Goal: Check status: Check status

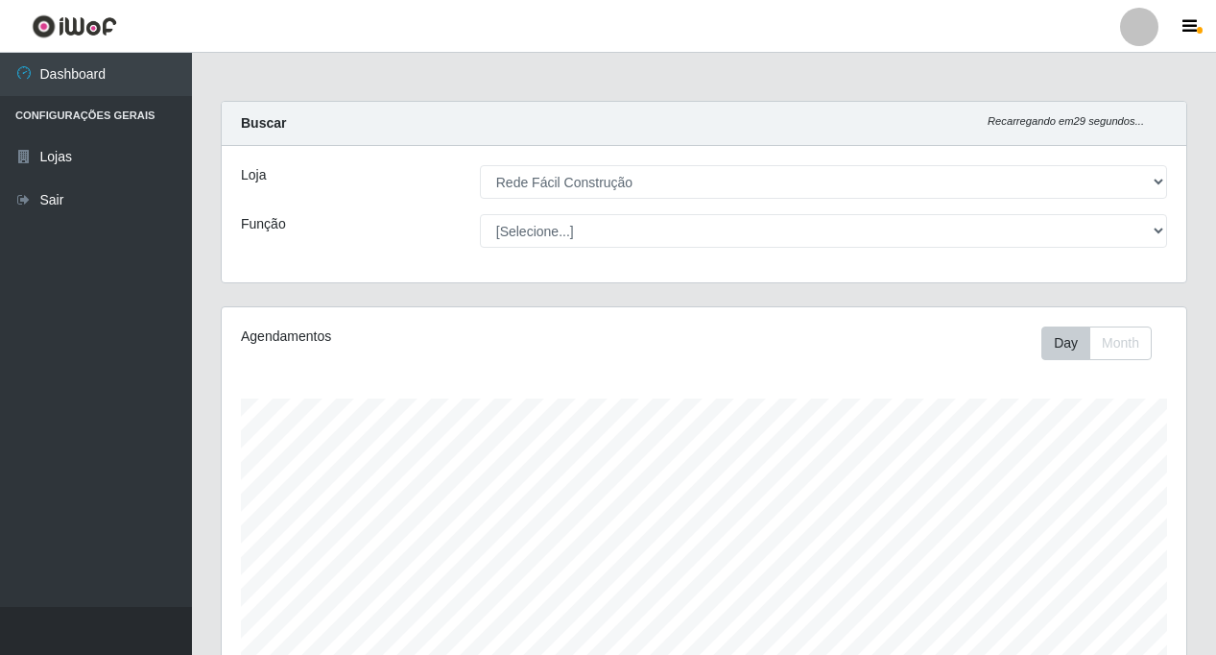
select select "318"
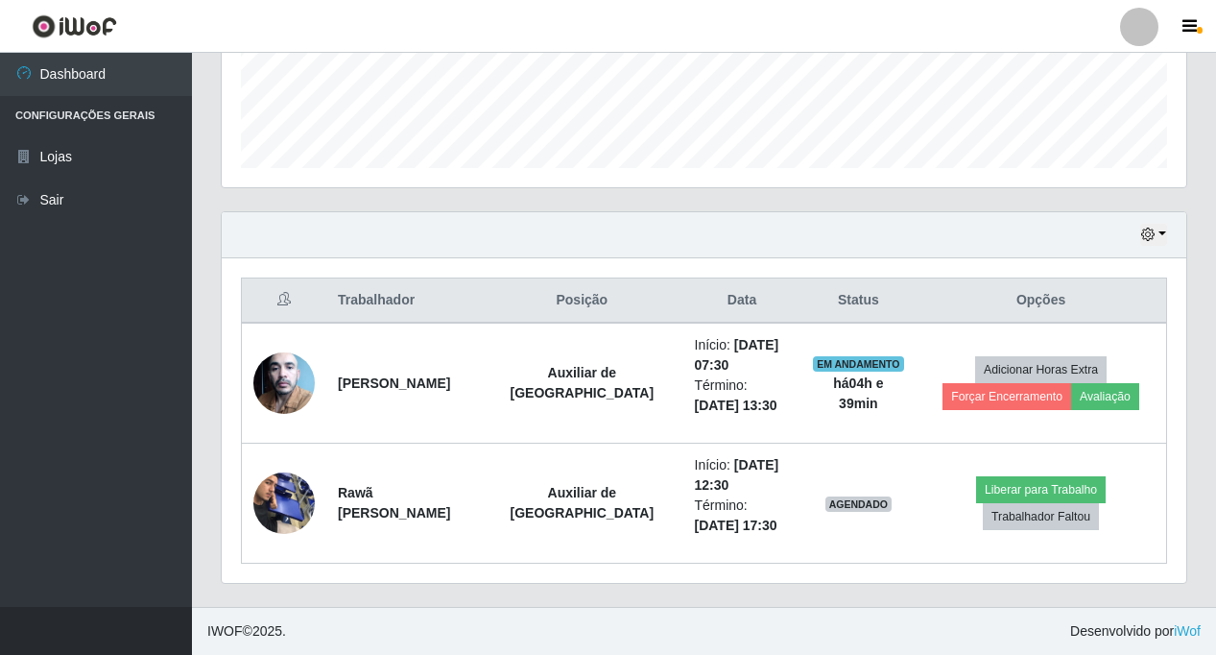
scroll to position [398, 965]
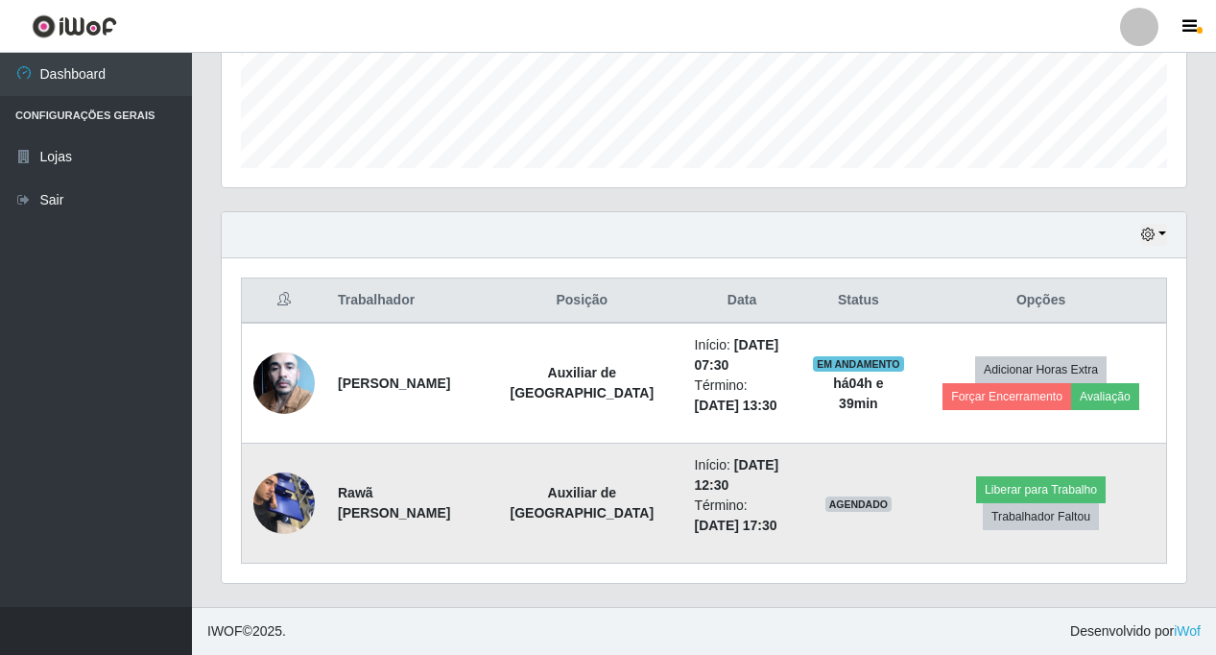
click at [281, 500] on img at bounding box center [283, 503] width 61 height 82
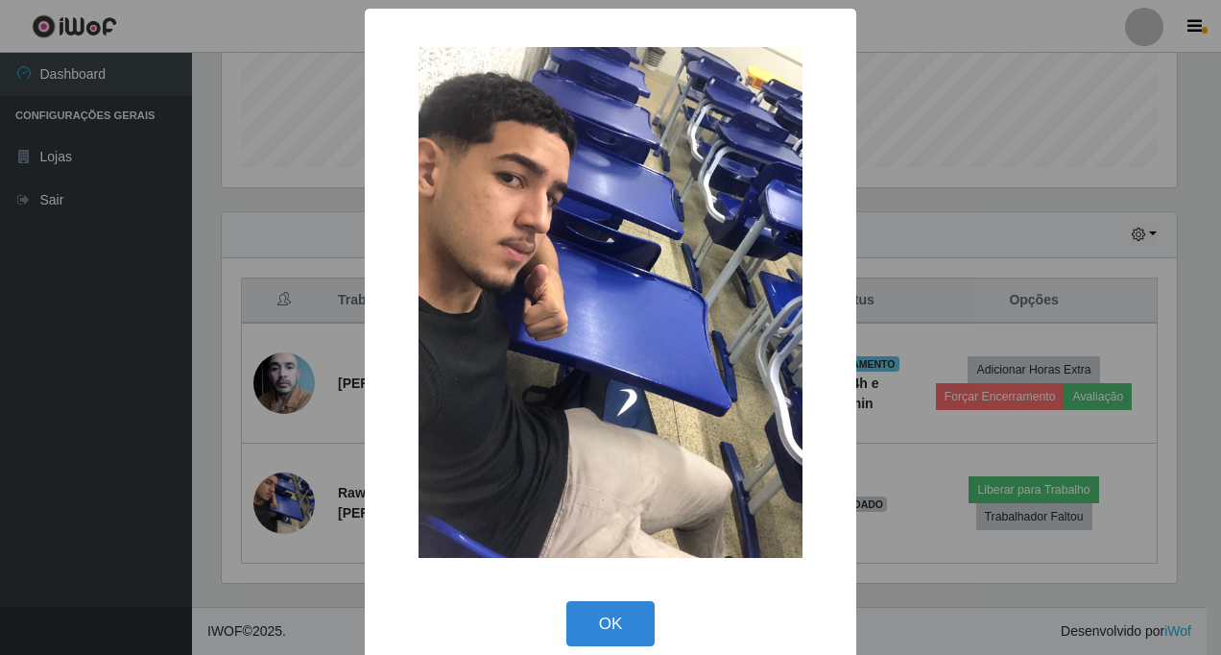
click at [281, 501] on div "× OK Cancel" at bounding box center [610, 327] width 1221 height 655
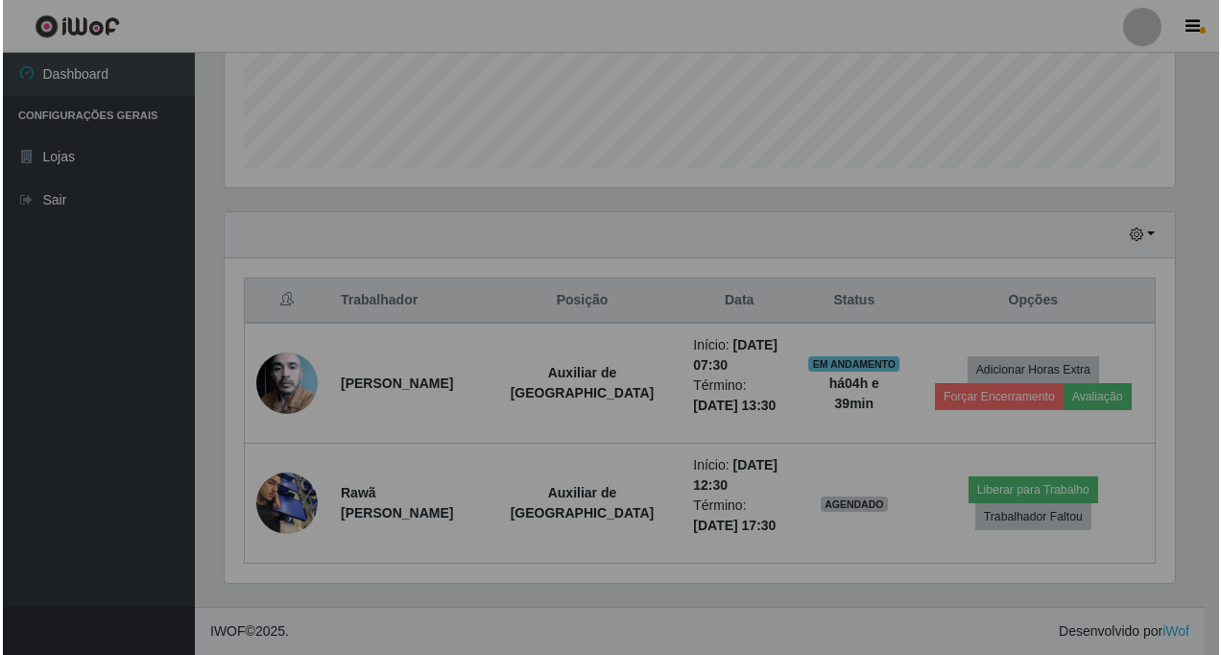
scroll to position [398, 965]
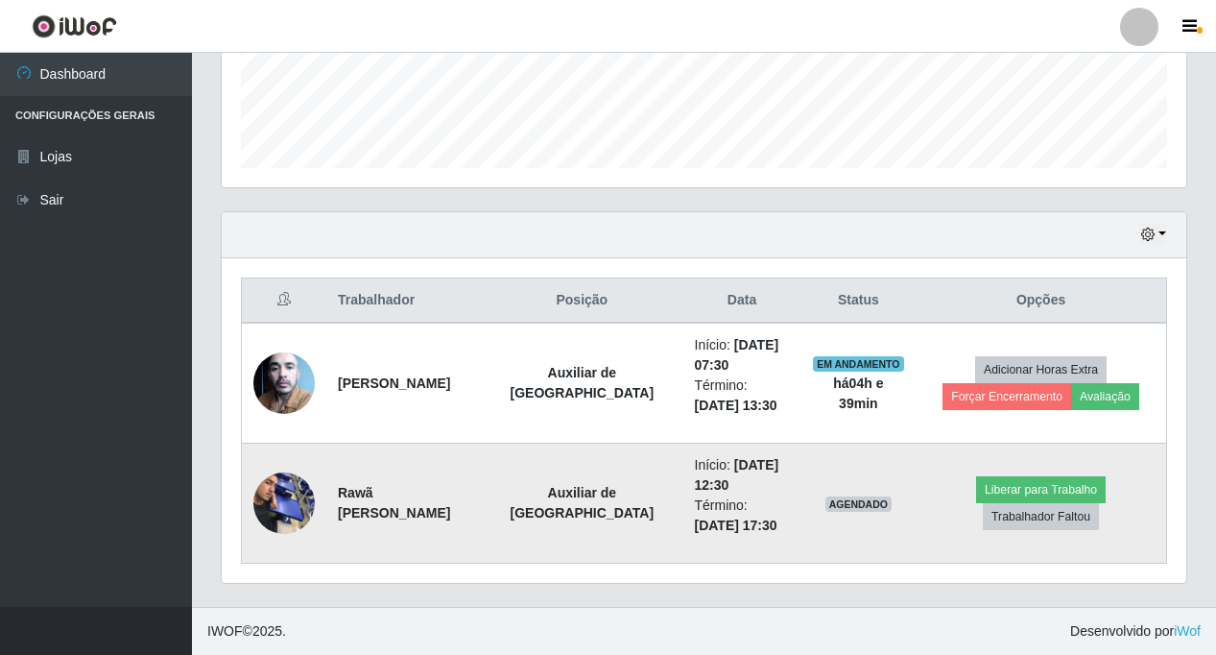
click at [281, 504] on img at bounding box center [283, 503] width 61 height 82
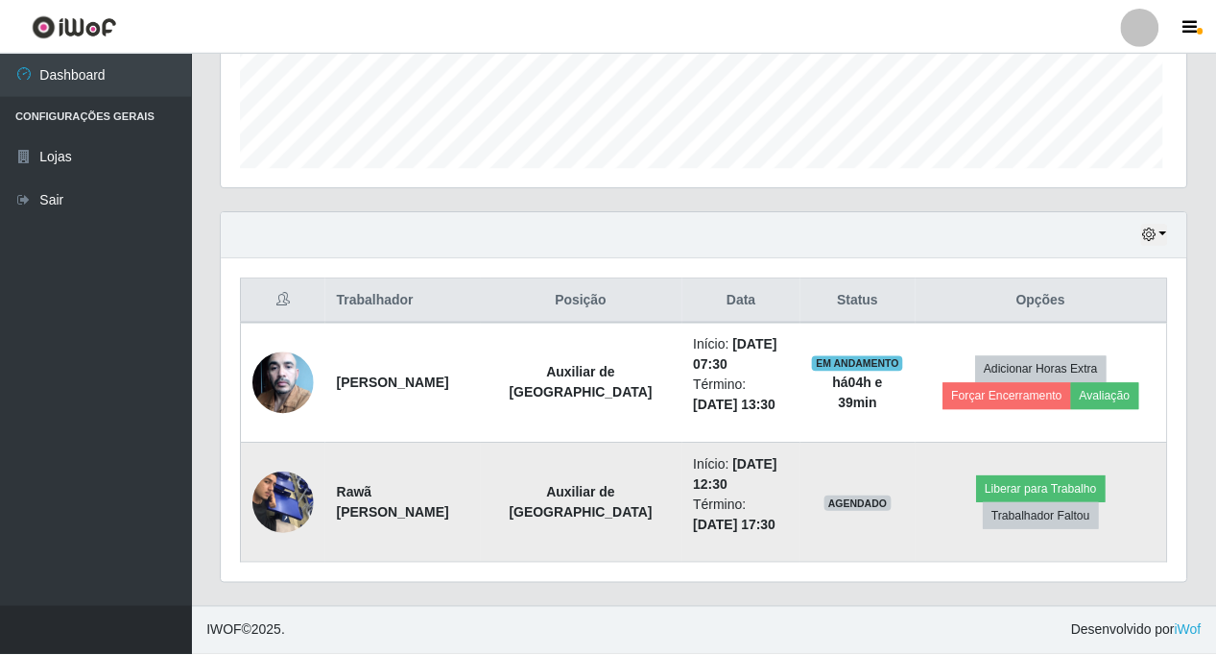
scroll to position [398, 955]
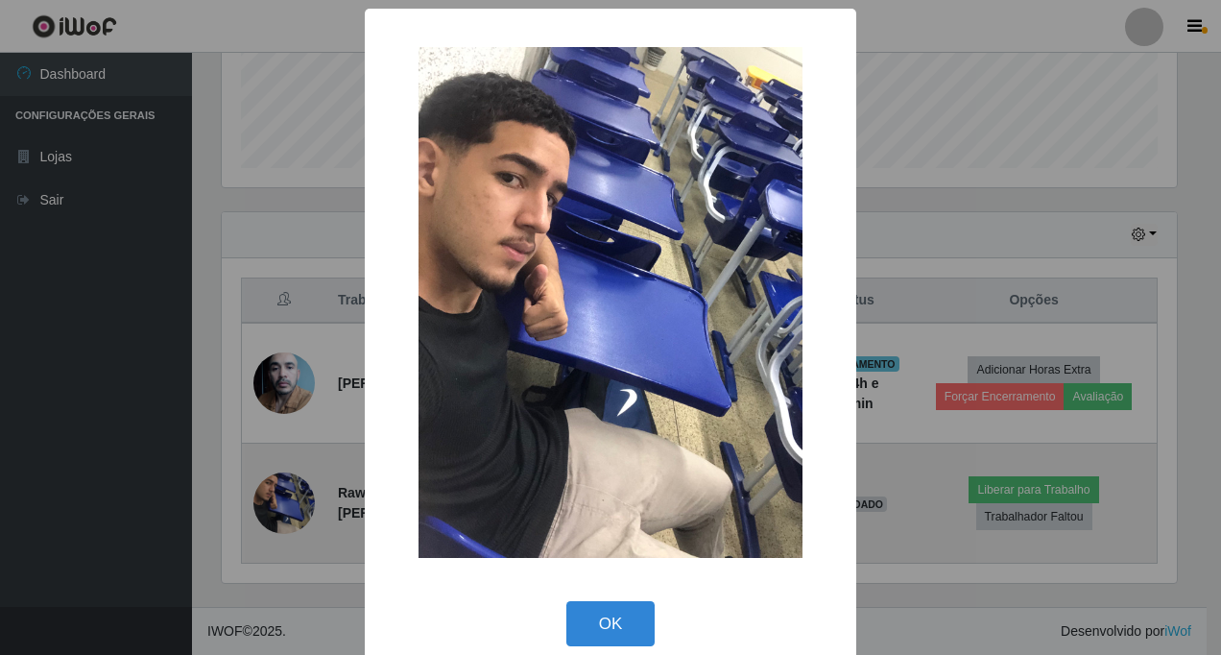
click at [281, 505] on div "× OK Cancel" at bounding box center [610, 327] width 1221 height 655
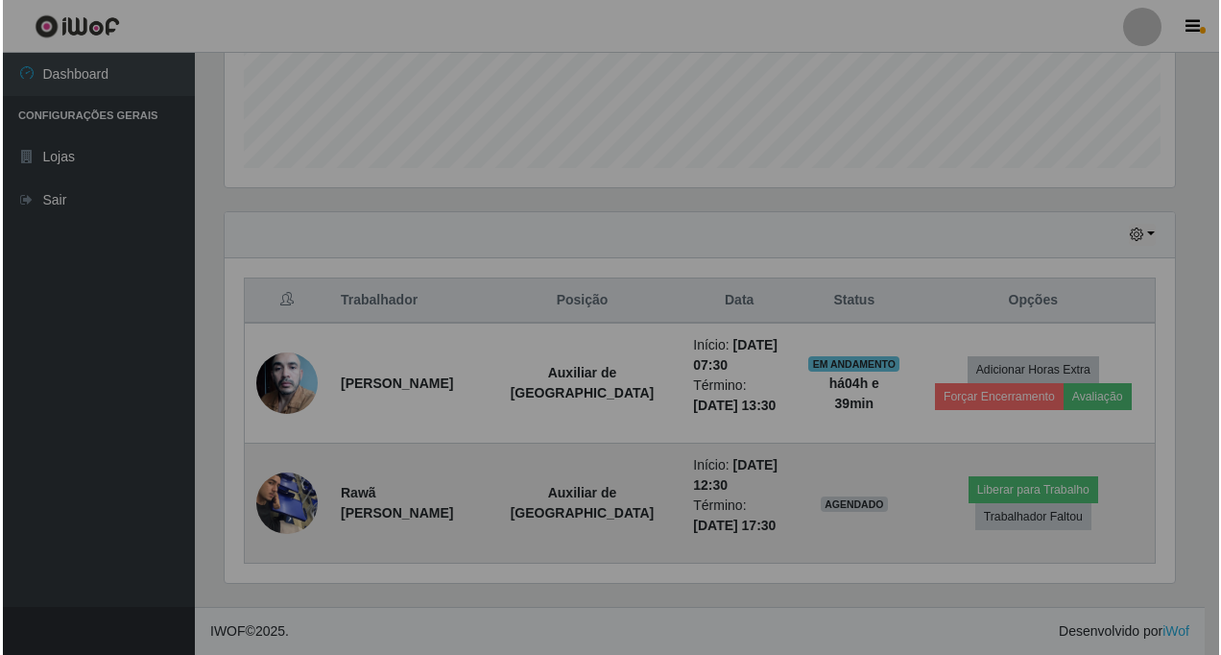
scroll to position [398, 965]
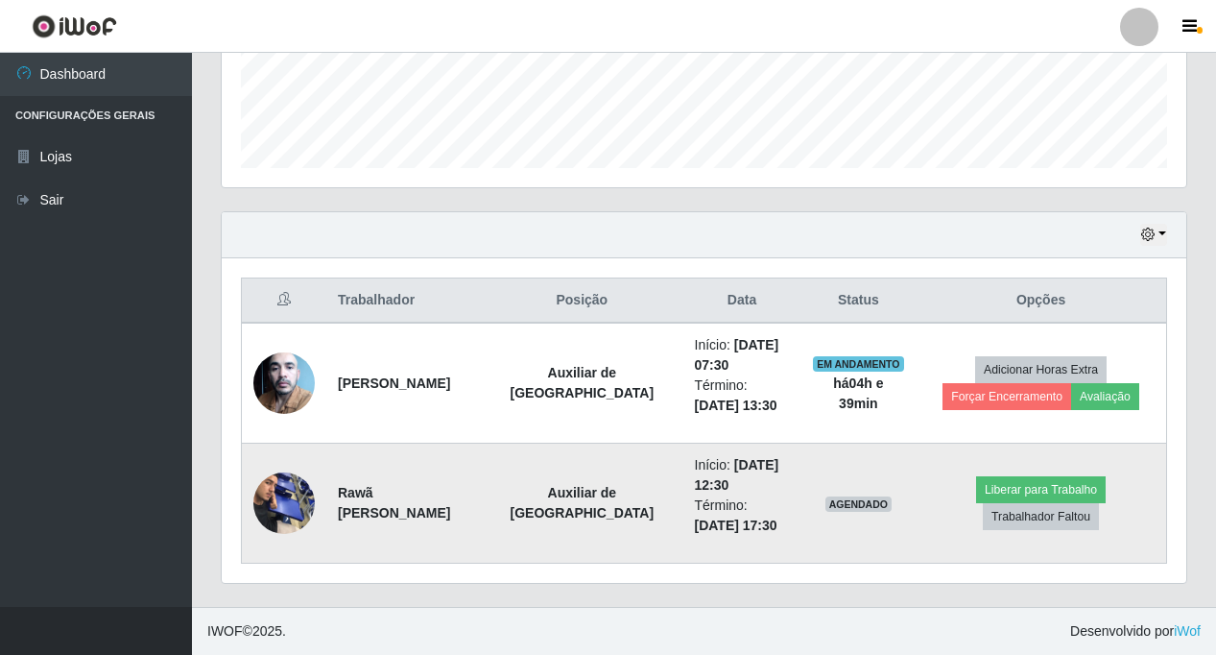
click at [281, 505] on img at bounding box center [283, 503] width 61 height 82
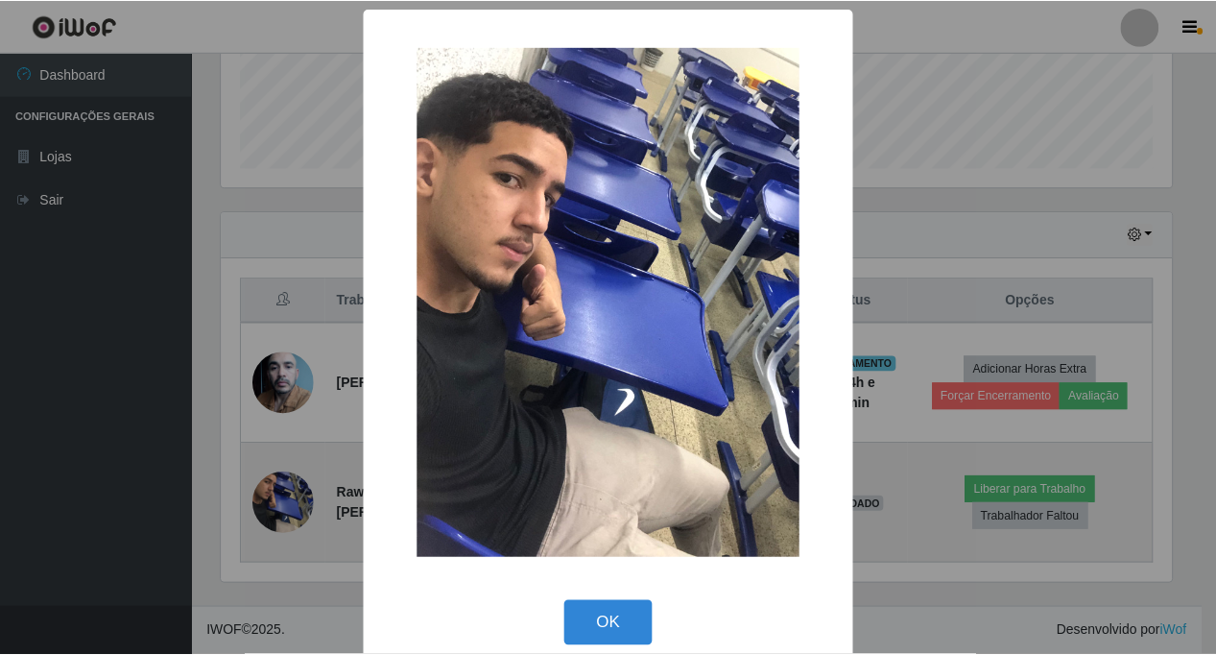
scroll to position [398, 955]
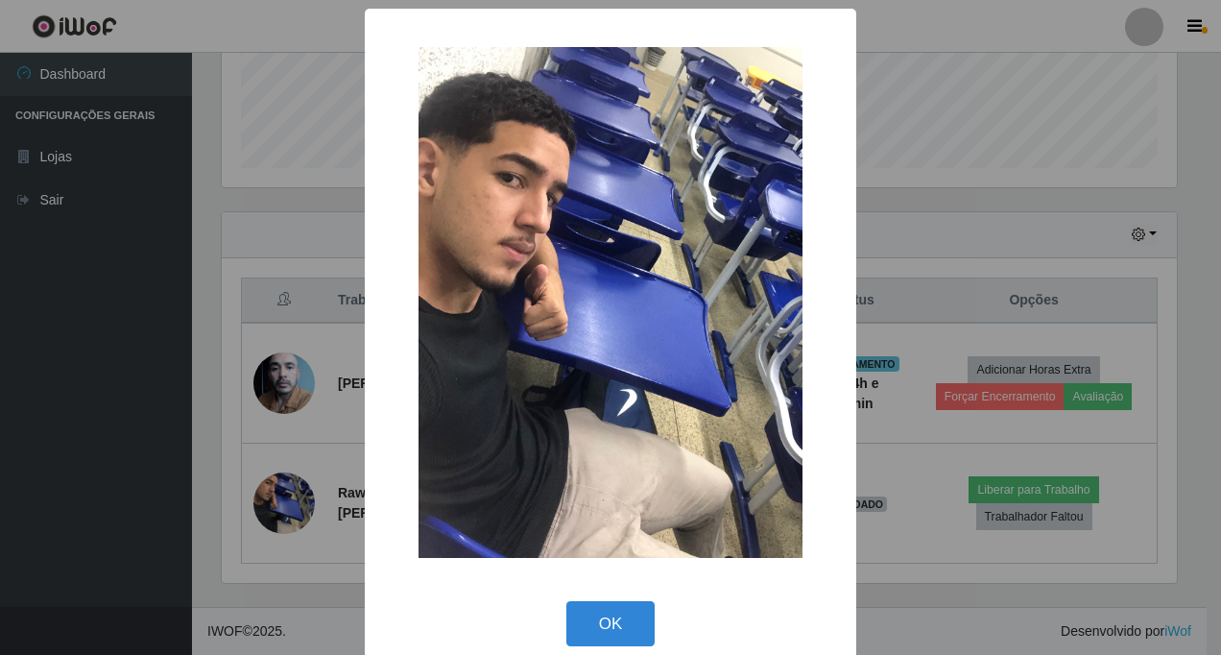
click at [284, 509] on div "× OK Cancel" at bounding box center [610, 327] width 1221 height 655
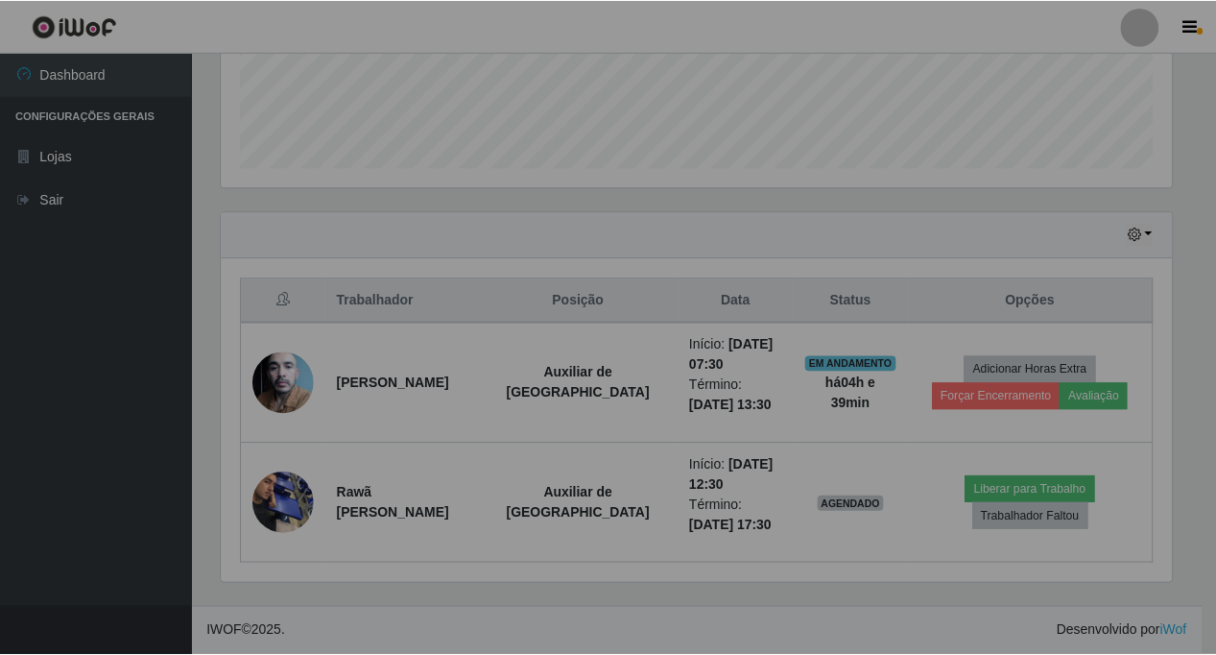
scroll to position [398, 965]
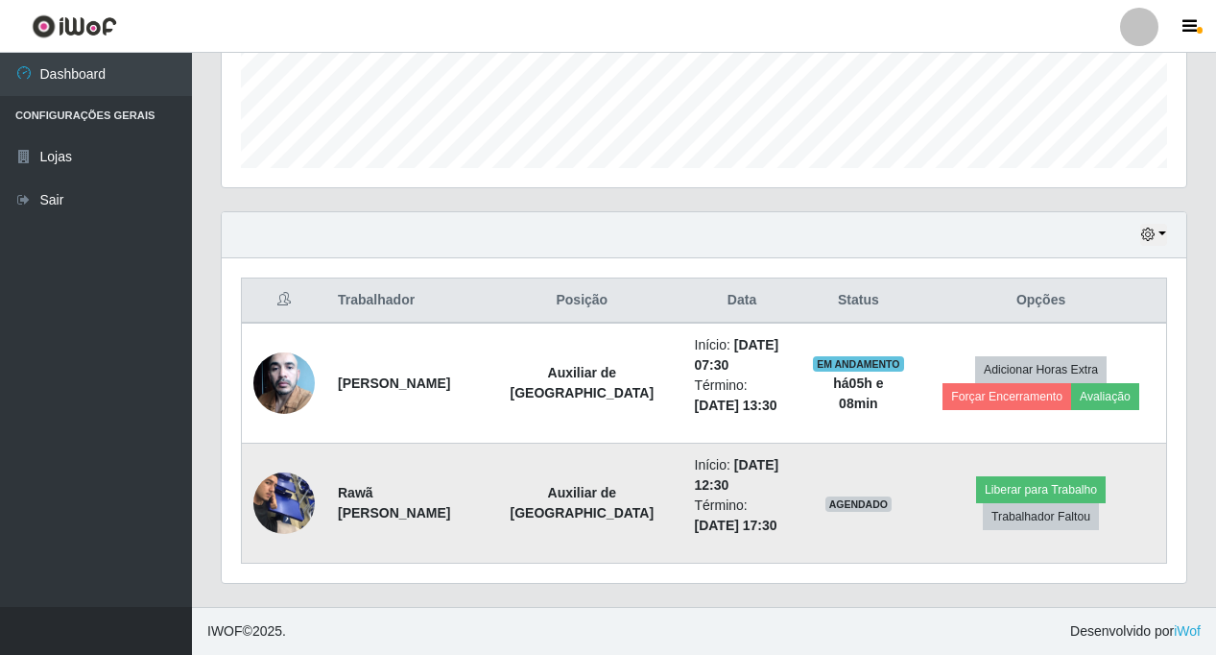
click at [284, 517] on img at bounding box center [283, 503] width 61 height 82
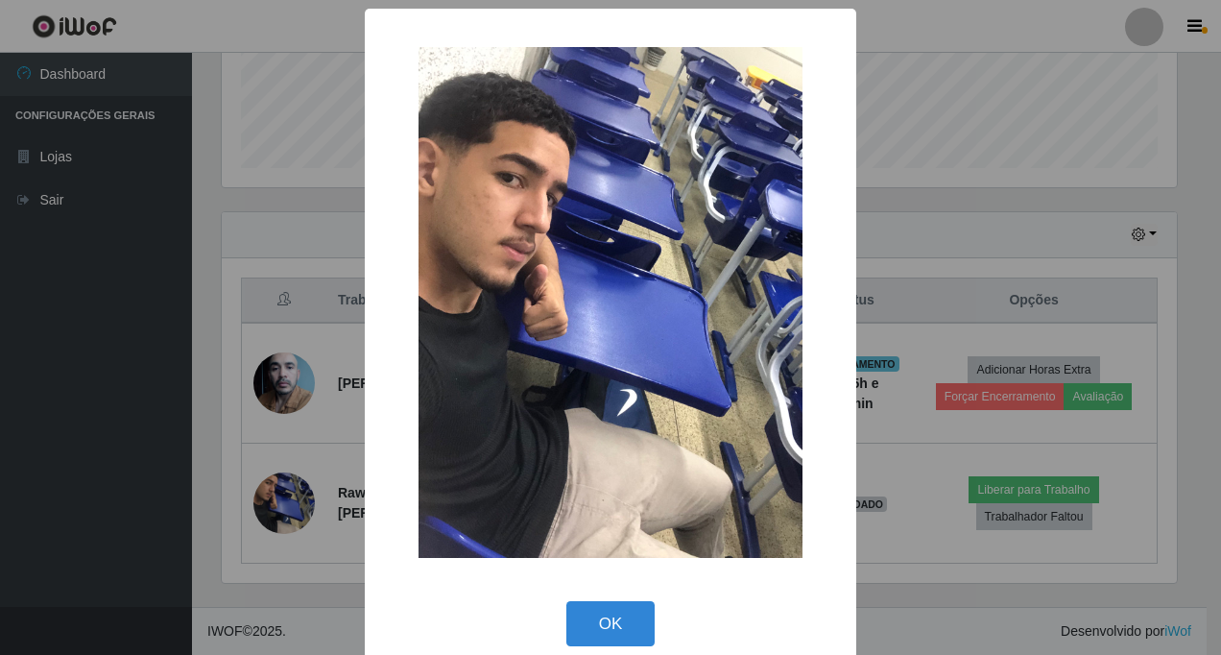
click at [924, 584] on div "× OK Cancel" at bounding box center [610, 327] width 1221 height 655
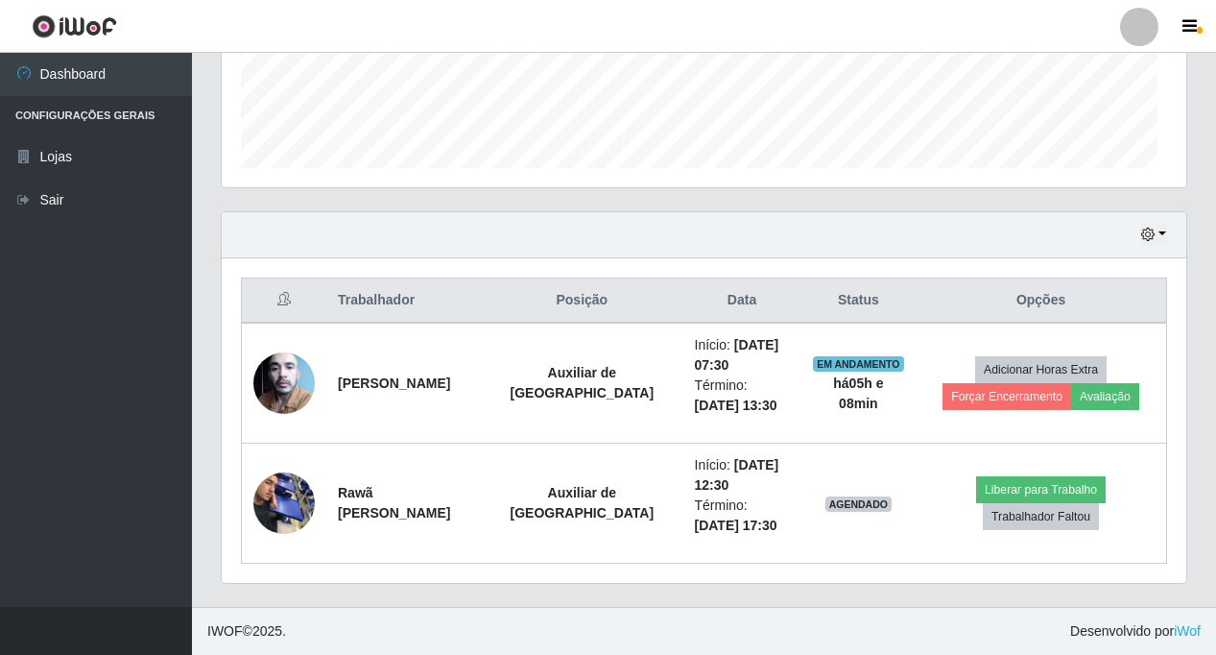
scroll to position [398, 965]
